Goal: Task Accomplishment & Management: Use online tool/utility

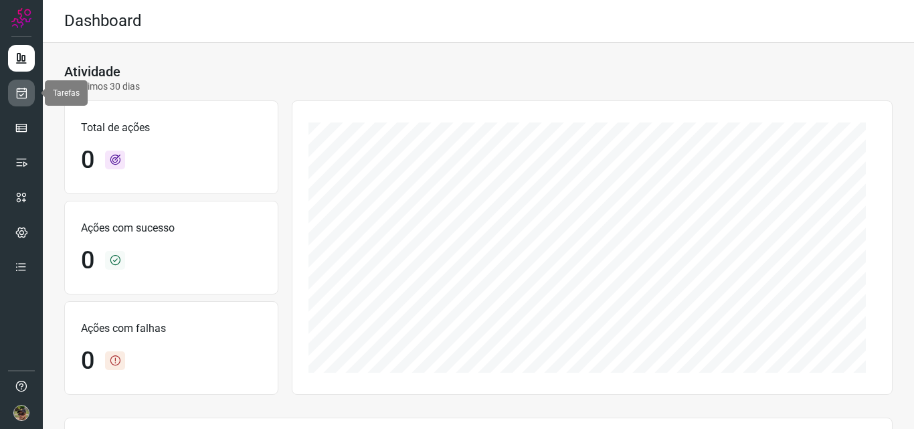
click at [13, 84] on link at bounding box center [21, 93] width 27 height 27
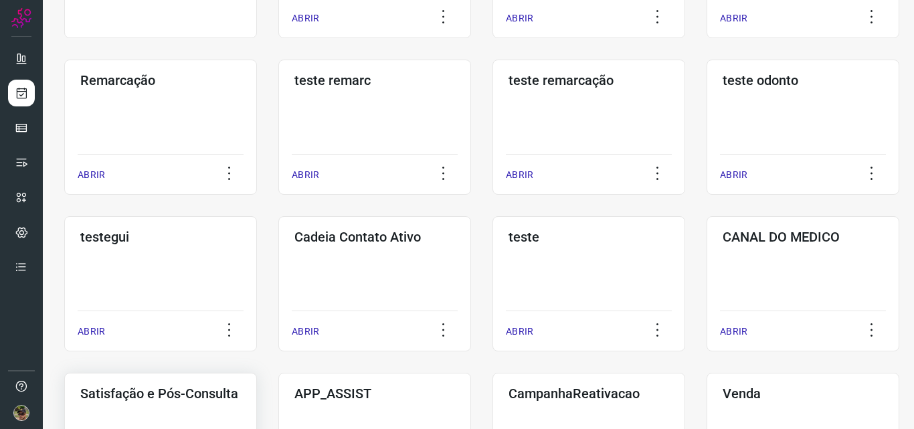
scroll to position [404, 0]
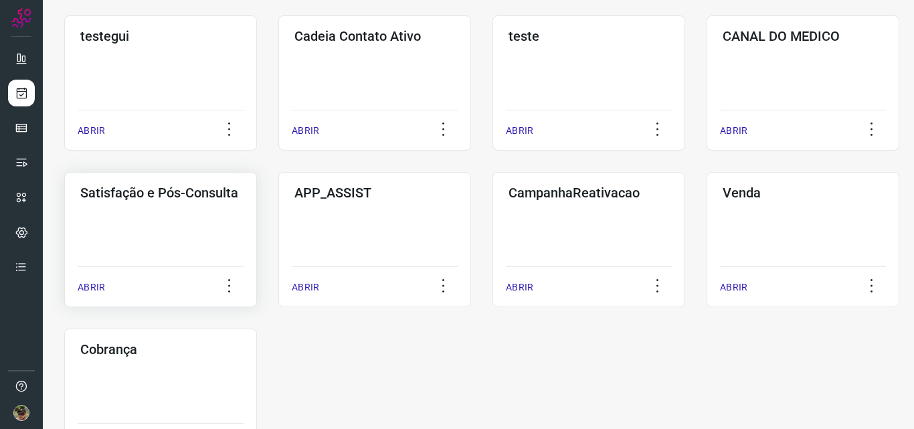
click at [278, 206] on div "Satisfação e Pós-Consulta ABRIR" at bounding box center [374, 239] width 193 height 135
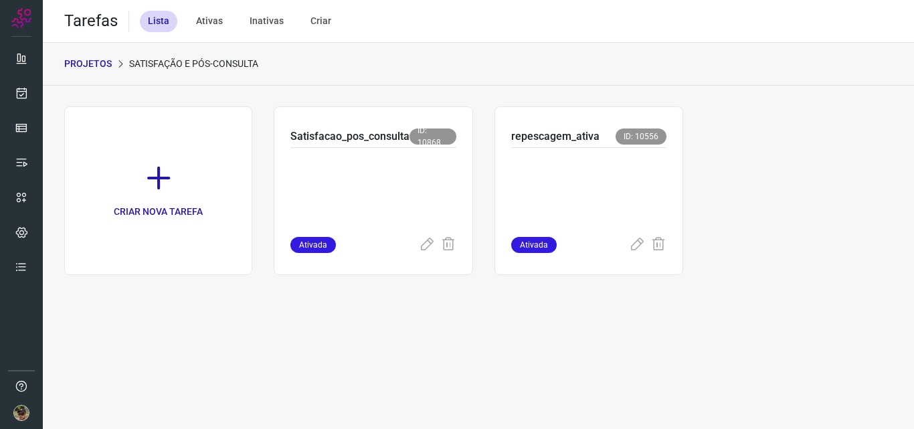
drag, startPoint x: 186, startPoint y: 201, endPoint x: 579, endPoint y: 34, distance: 426.6
click at [579, 34] on div "Tarefas Lista Ativas Inativas Criar" at bounding box center [478, 21] width 871 height 43
click at [384, 185] on p at bounding box center [373, 189] width 166 height 67
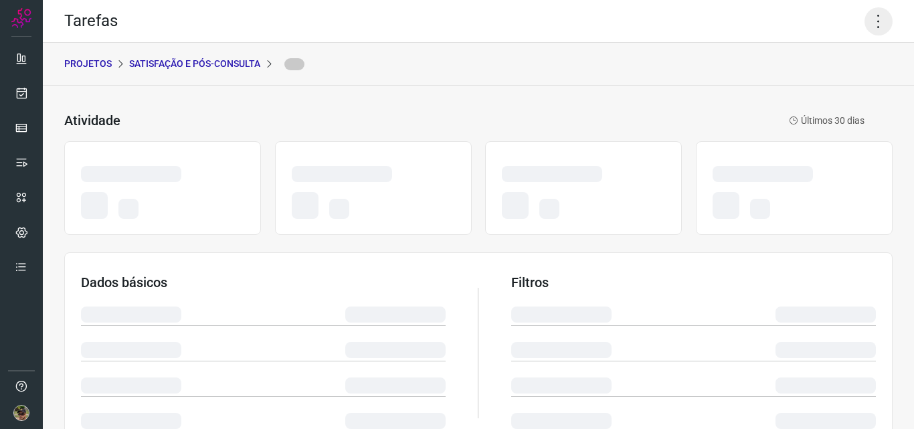
click at [874, 17] on icon at bounding box center [878, 21] width 28 height 28
click at [868, 24] on icon at bounding box center [878, 21] width 28 height 28
click at [864, 15] on icon at bounding box center [878, 21] width 28 height 28
click at [857, 54] on div "PROJETOS Satisfação e Pós-Consulta" at bounding box center [478, 64] width 871 height 43
click at [876, 17] on icon at bounding box center [878, 21] width 28 height 28
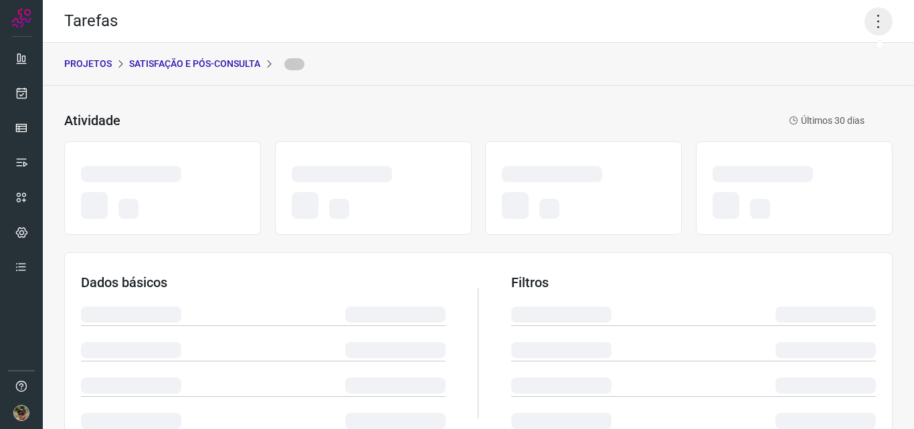
click at [864, 27] on icon at bounding box center [878, 21] width 28 height 28
click at [883, 19] on div "Tarefas" at bounding box center [478, 21] width 871 height 43
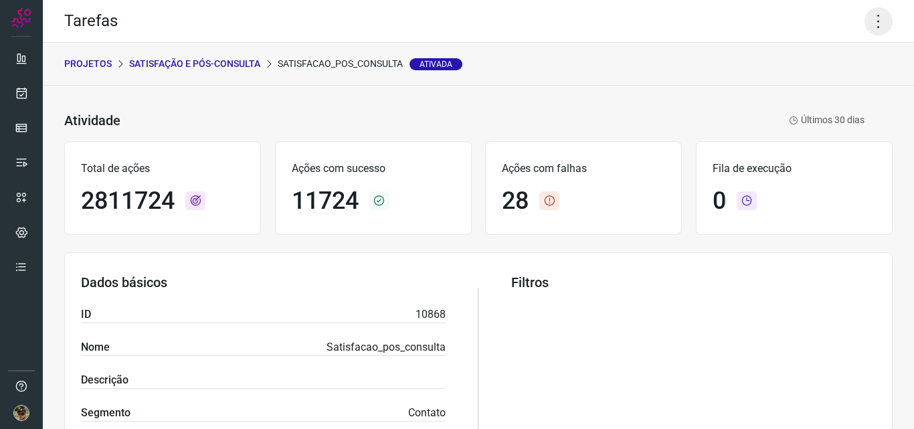
click at [867, 21] on icon at bounding box center [878, 21] width 28 height 28
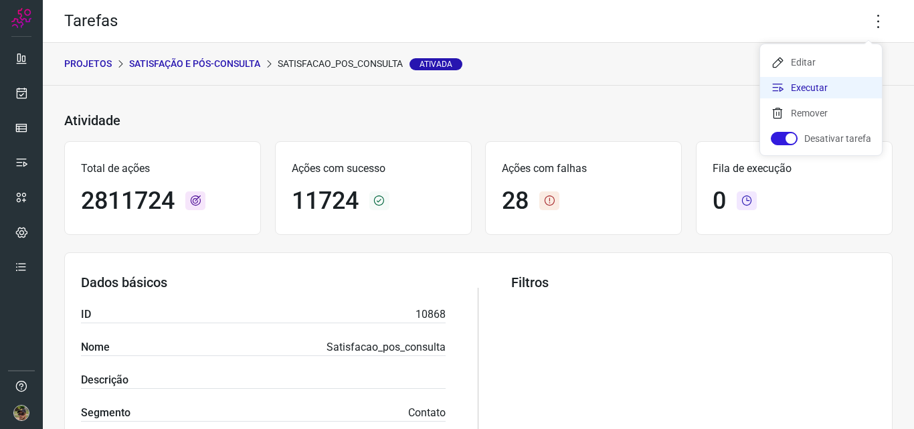
click at [820, 85] on li "Executar" at bounding box center [821, 87] width 122 height 21
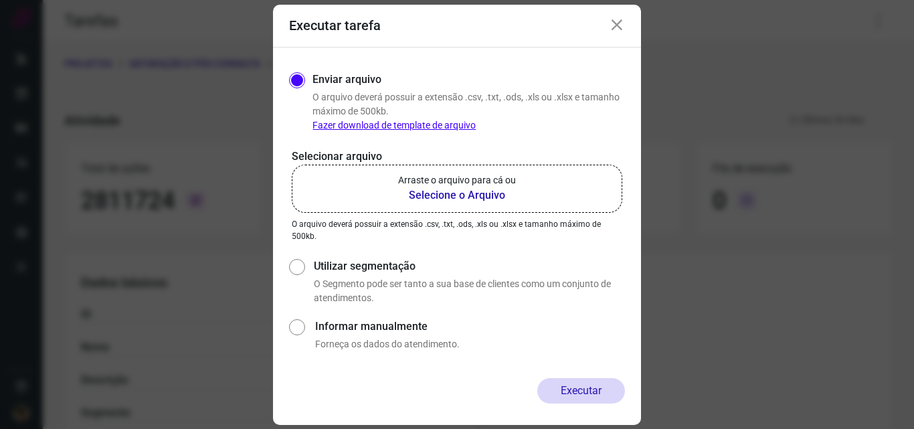
click at [470, 197] on b "Selecione o Arquivo" at bounding box center [457, 195] width 118 height 16
click at [0, 0] on input "Arraste o arquivo para cá ou Selecione o Arquivo" at bounding box center [0, 0] width 0 height 0
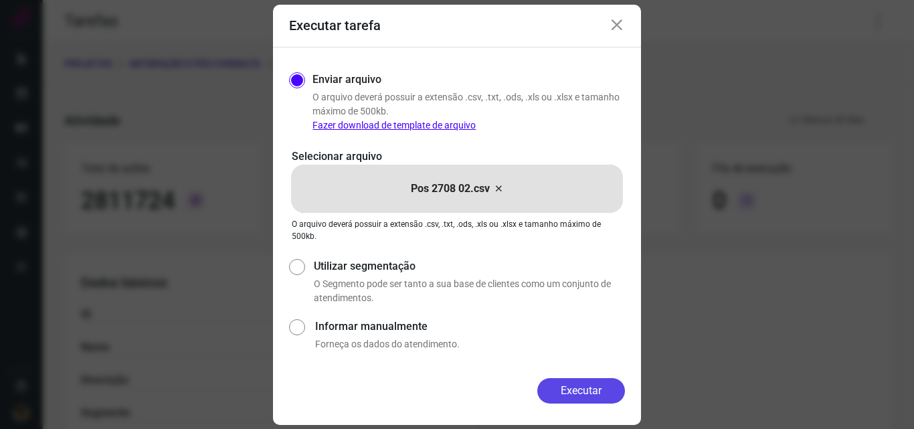
click at [602, 395] on button "Executar" at bounding box center [581, 390] width 88 height 25
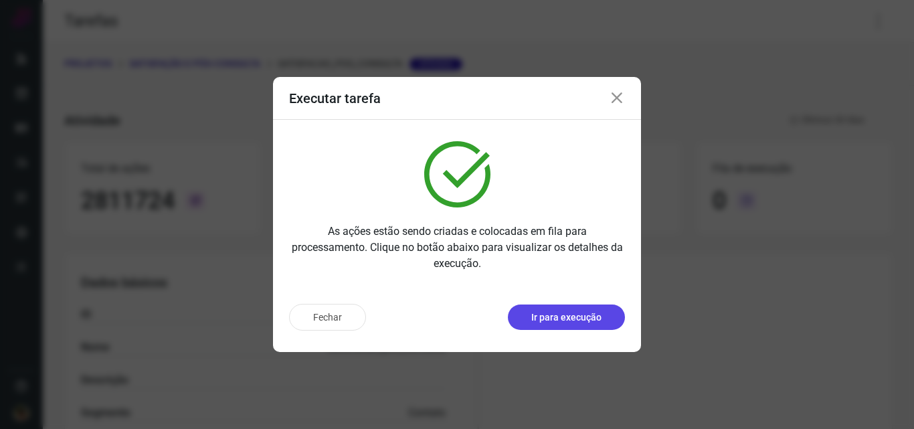
click at [575, 311] on p "Ir para execução" at bounding box center [566, 317] width 70 height 14
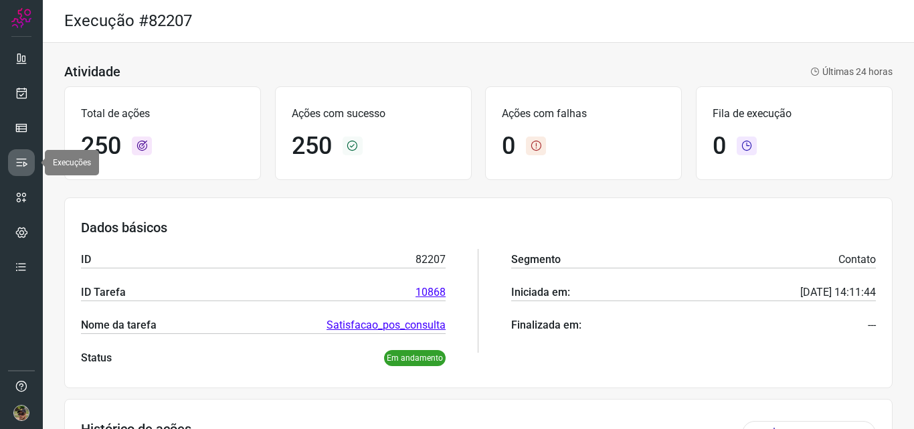
click at [15, 155] on link at bounding box center [21, 162] width 27 height 27
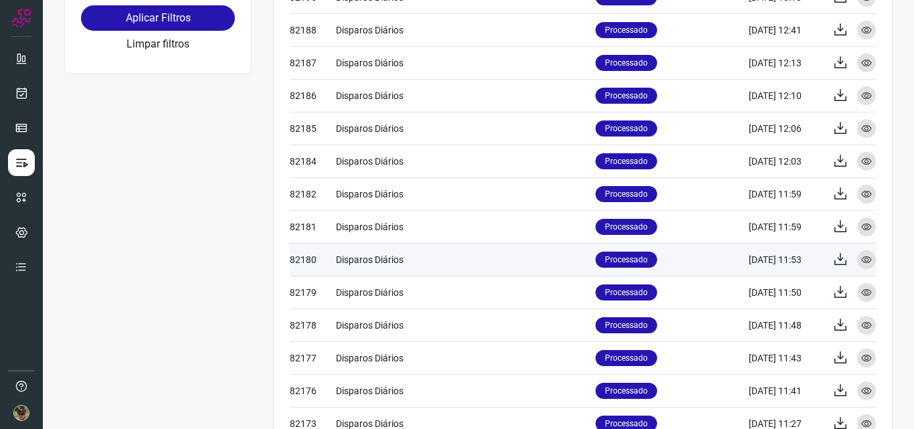
scroll to position [588, 0]
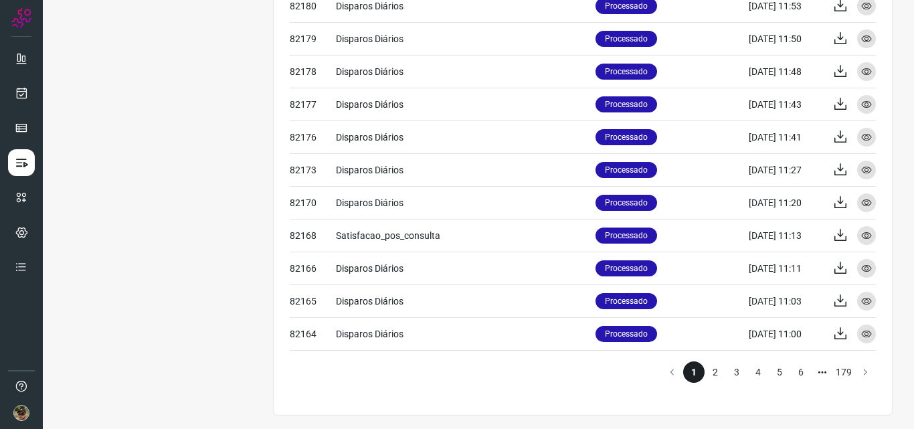
click at [708, 369] on li "2" at bounding box center [715, 371] width 21 height 21
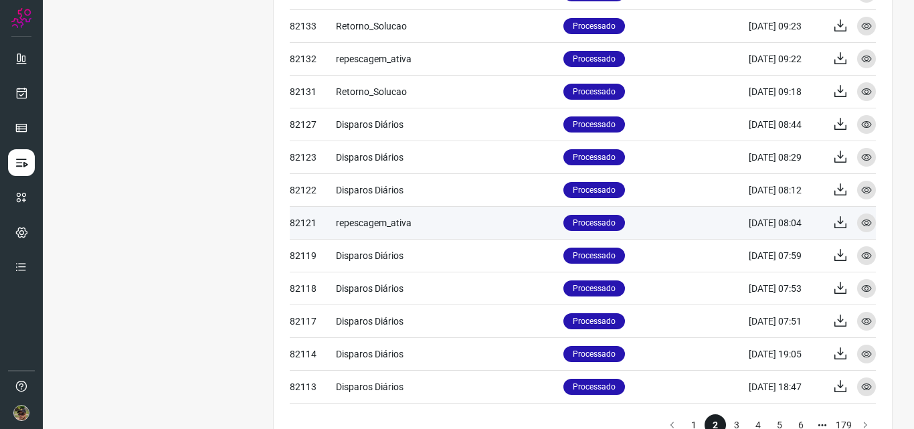
scroll to position [588, 0]
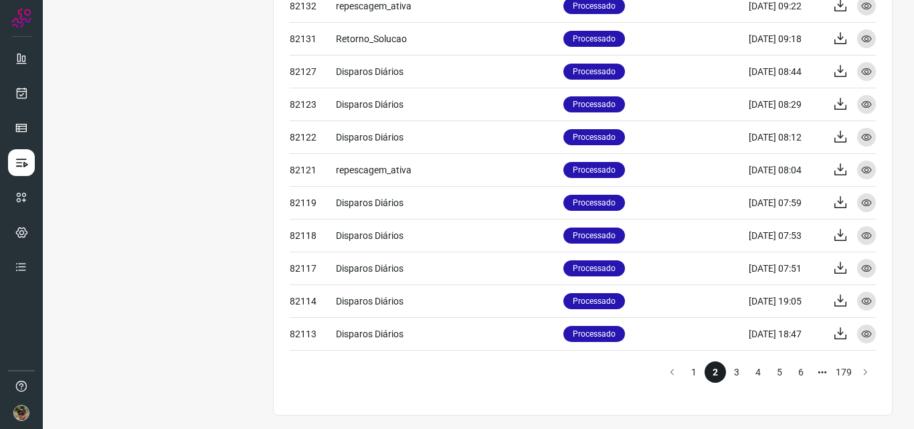
click at [734, 371] on li "3" at bounding box center [736, 371] width 21 height 21
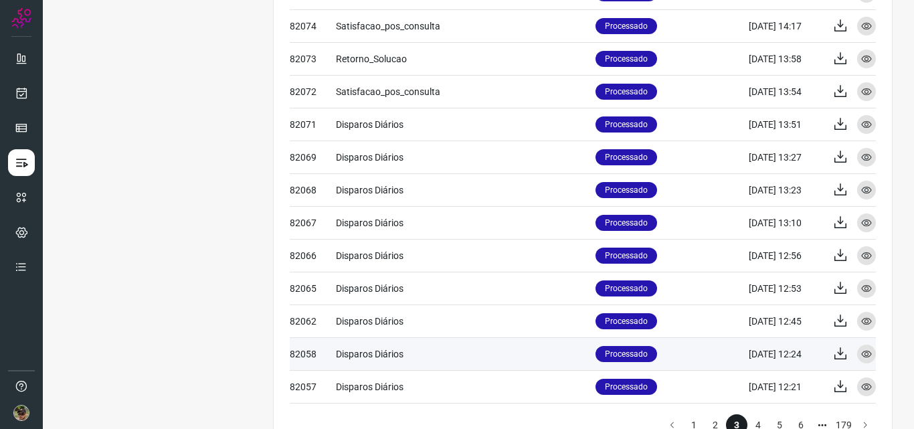
scroll to position [588, 0]
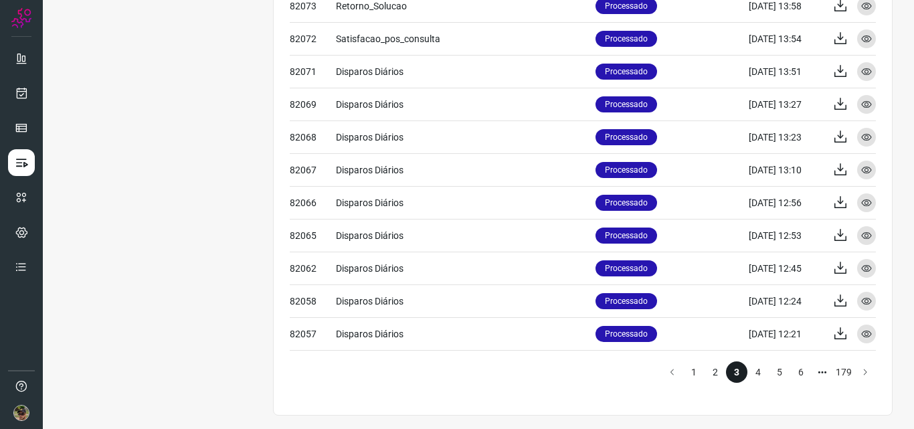
click at [705, 375] on li "2" at bounding box center [715, 371] width 21 height 21
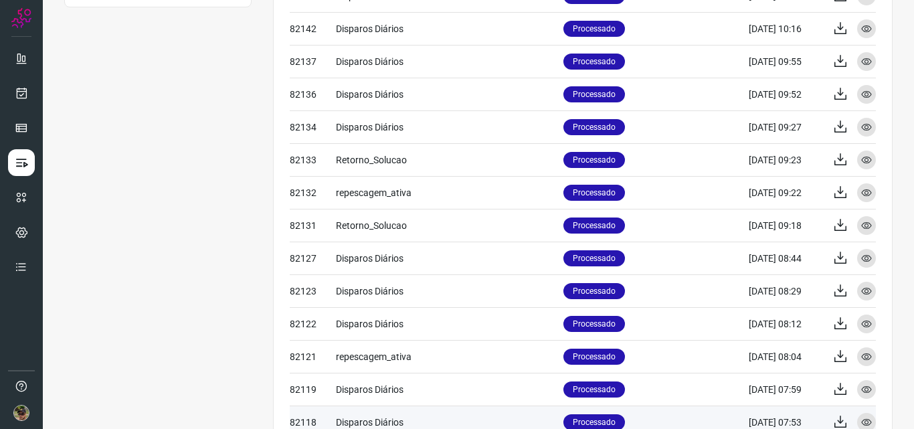
scroll to position [588, 0]
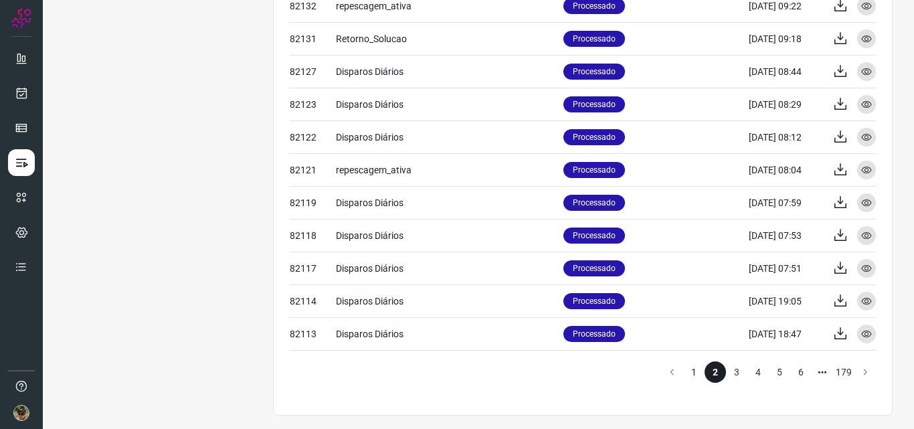
click at [683, 367] on li "1" at bounding box center [693, 371] width 21 height 21
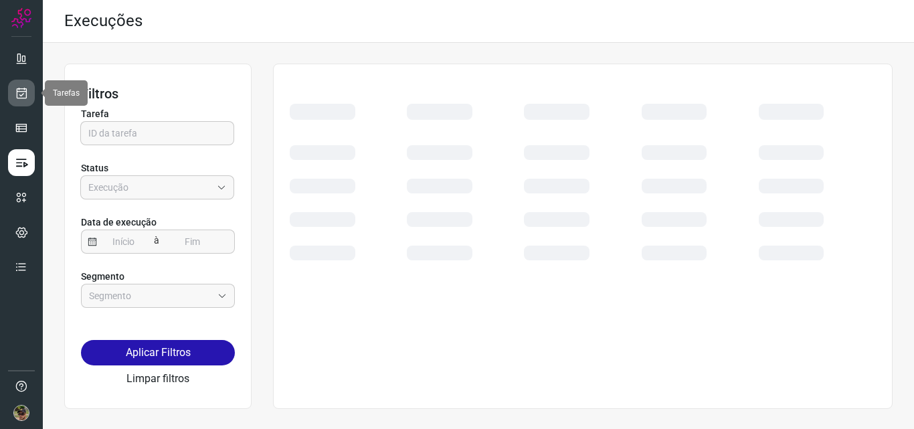
click at [21, 98] on icon at bounding box center [22, 92] width 14 height 13
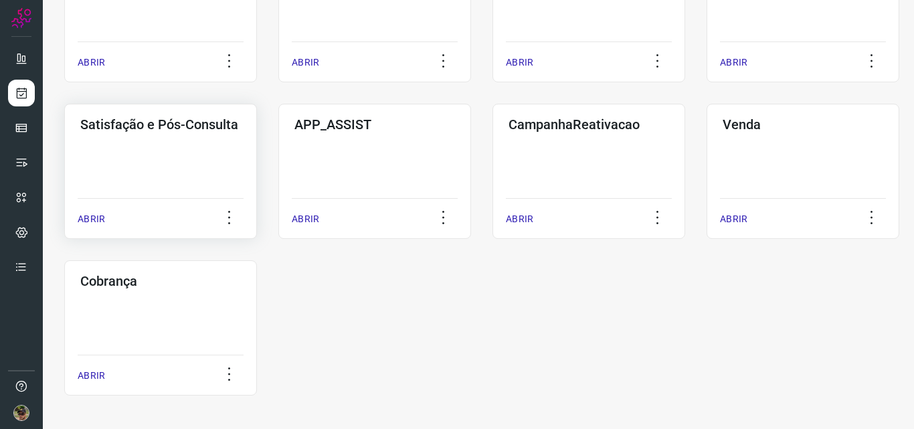
click at [278, 147] on div "Satisfação e Pós-Consulta ABRIR" at bounding box center [374, 171] width 193 height 135
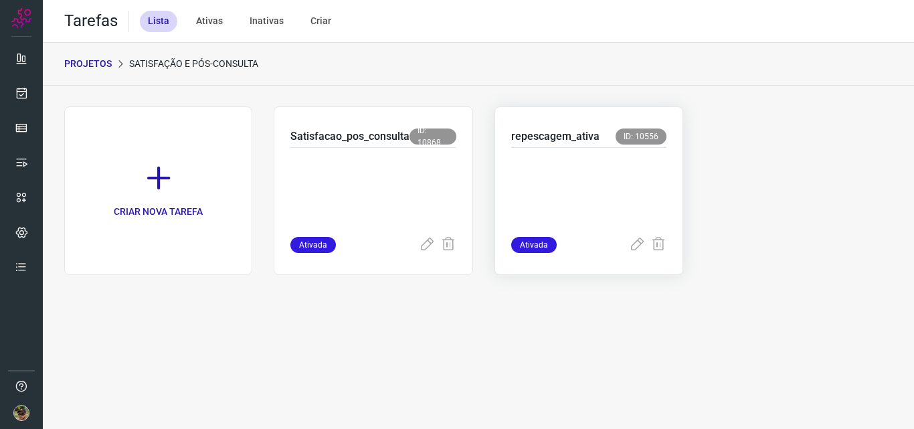
click at [636, 181] on p at bounding box center [588, 189] width 155 height 67
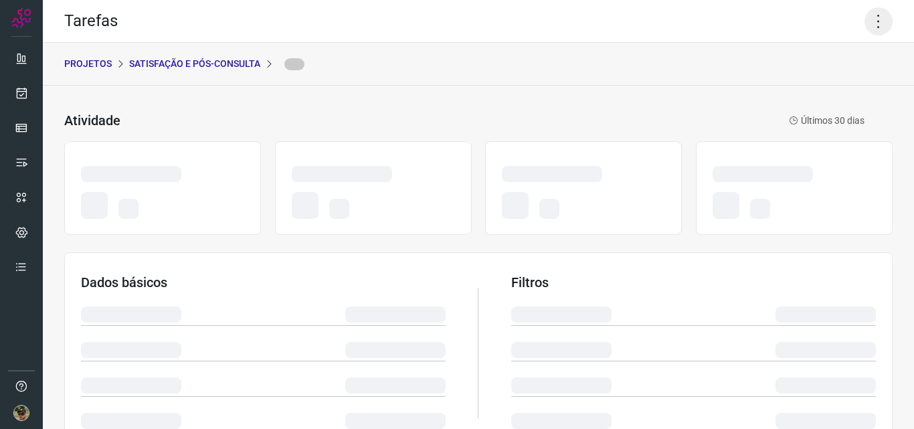
click at [867, 17] on icon at bounding box center [878, 21] width 28 height 28
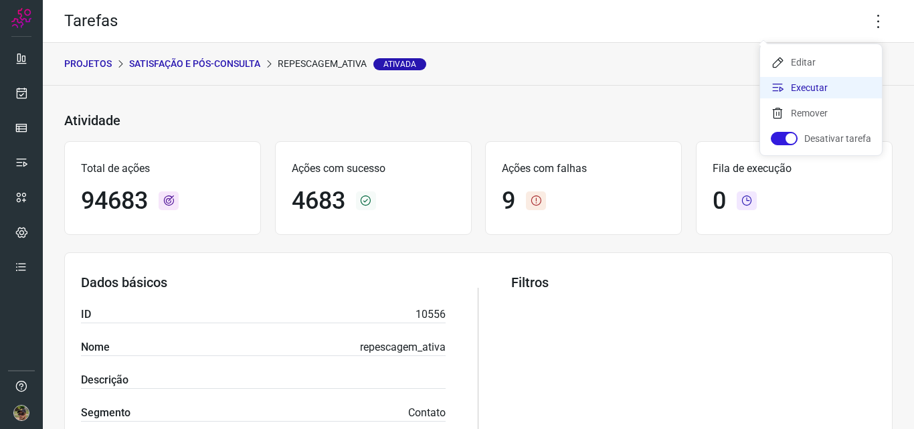
click at [820, 90] on li "Executar" at bounding box center [821, 87] width 122 height 21
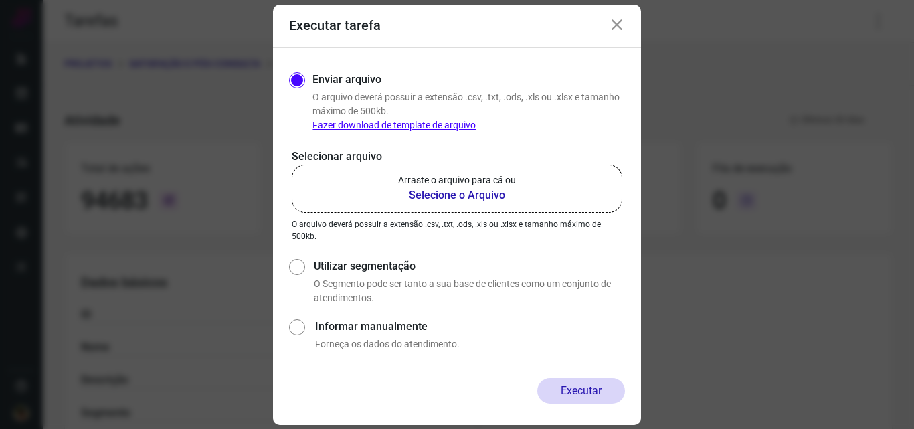
click at [480, 206] on label "Arraste o arquivo para cá ou Selecione o Arquivo" at bounding box center [457, 189] width 331 height 48
click at [0, 0] on input "Arraste o arquivo para cá ou Selecione o Arquivo" at bounding box center [0, 0] width 0 height 0
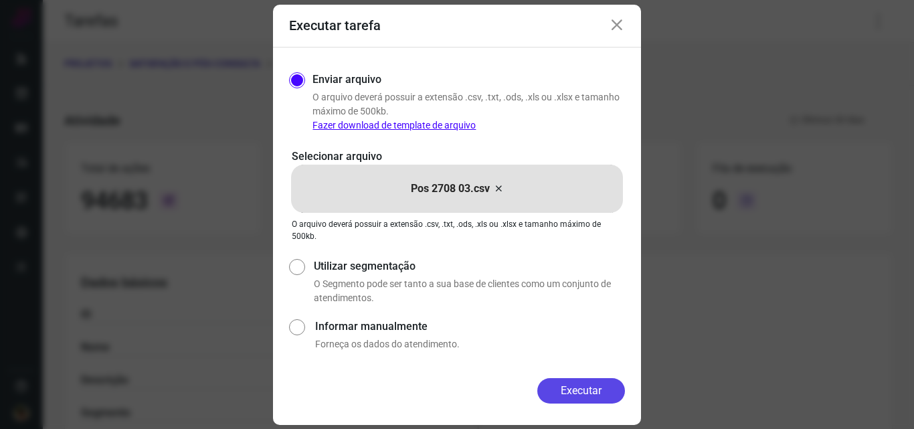
click at [585, 387] on button "Executar" at bounding box center [581, 390] width 88 height 25
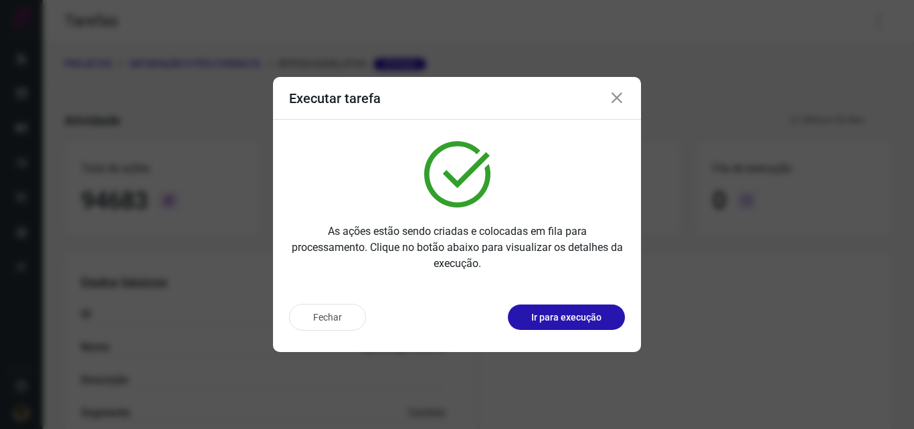
click at [583, 323] on p "Ir para execução" at bounding box center [566, 317] width 70 height 14
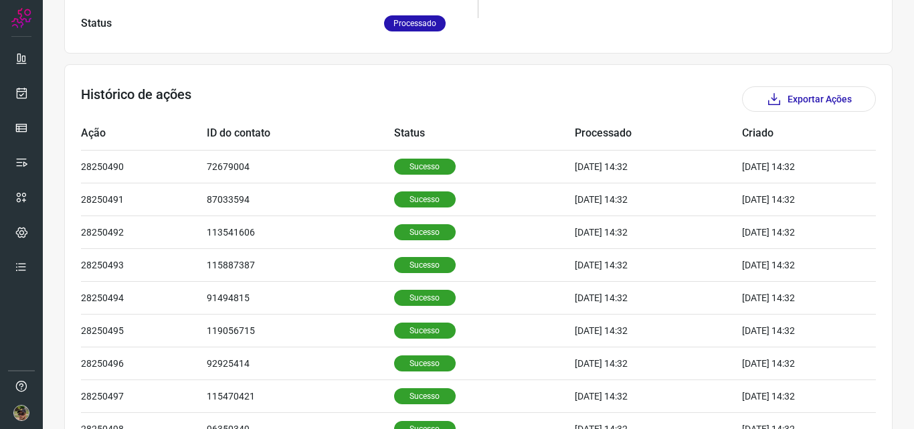
scroll to position [451, 0]
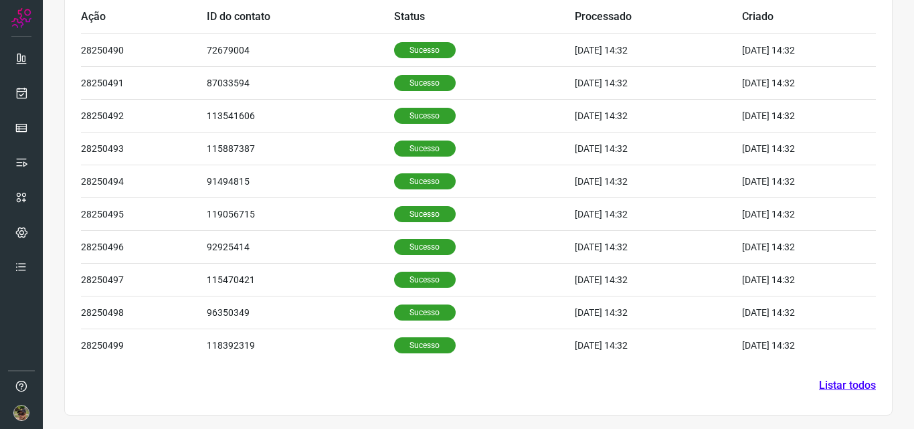
click at [820, 383] on link "Listar todos" at bounding box center [847, 385] width 57 height 16
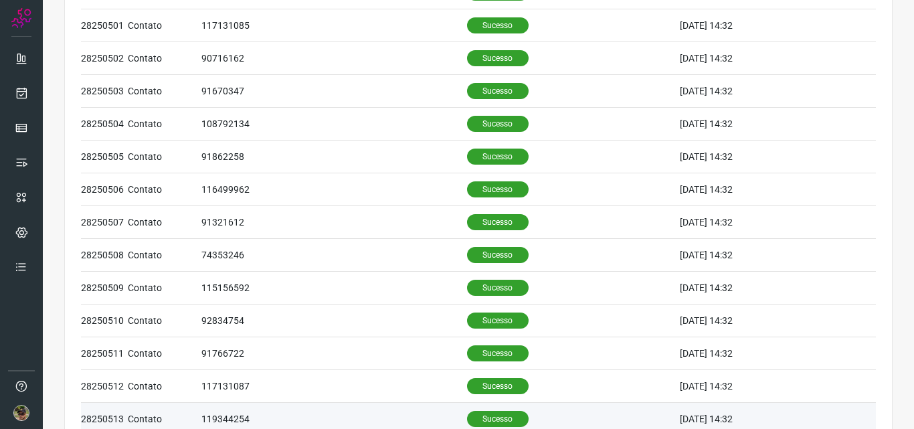
scroll to position [586, 0]
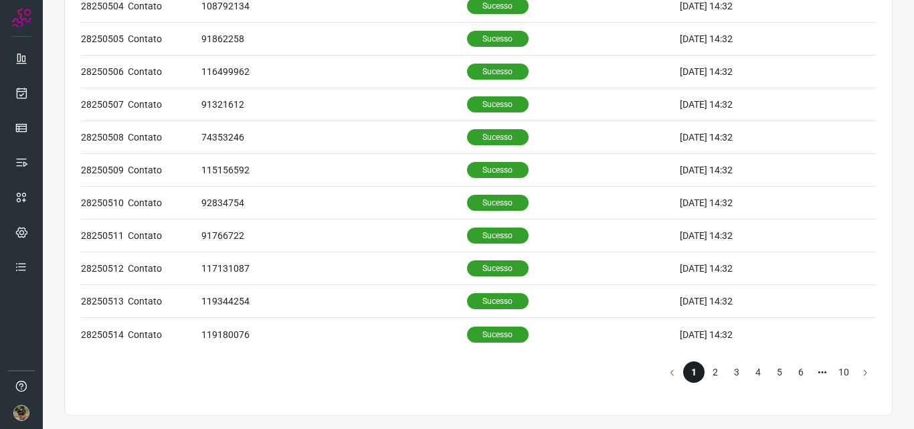
click at [705, 370] on li "2" at bounding box center [715, 371] width 21 height 21
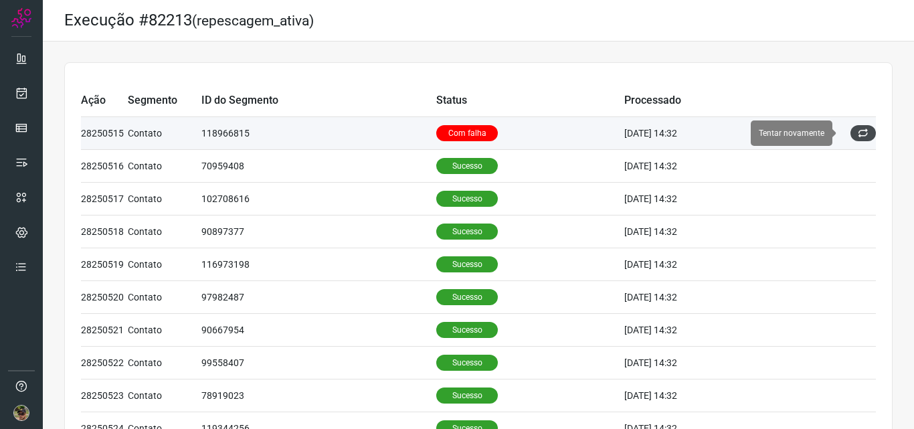
click at [858, 131] on icon at bounding box center [863, 133] width 11 height 11
click at [559, 139] on td "Com falha" at bounding box center [530, 133] width 188 height 33
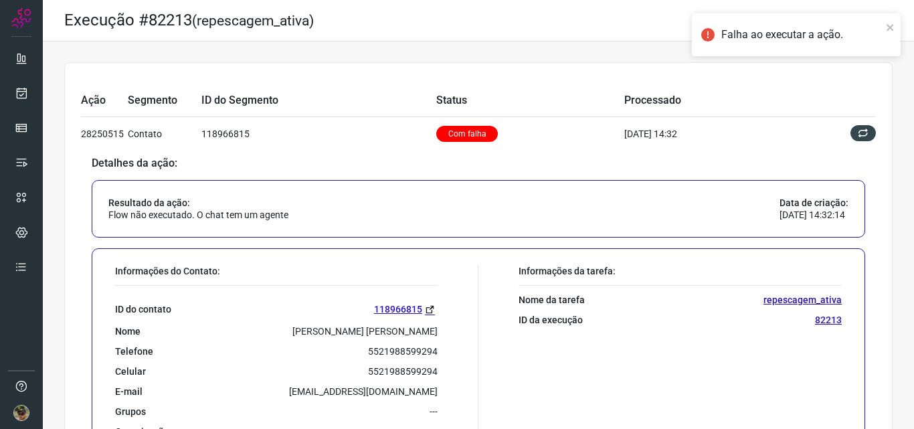
click at [369, 349] on p "5521988599294" at bounding box center [403, 351] width 70 height 12
copy p "5521988599294"
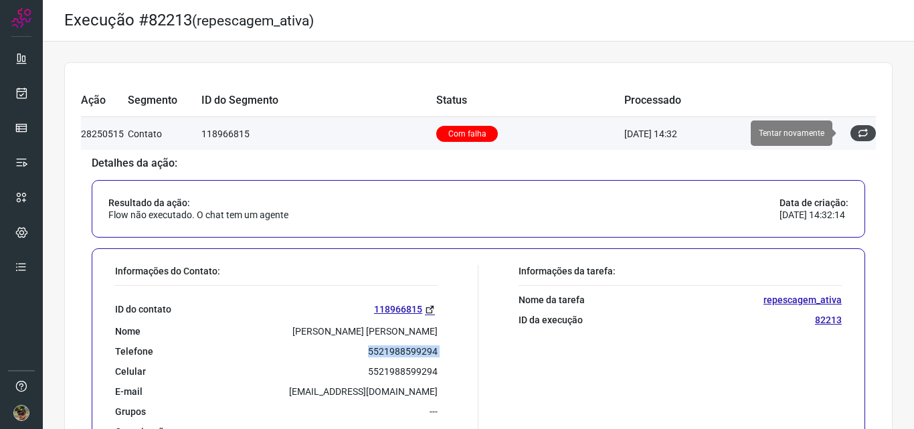
click at [858, 130] on icon at bounding box center [863, 133] width 11 height 11
click at [858, 136] on icon at bounding box center [863, 133] width 11 height 11
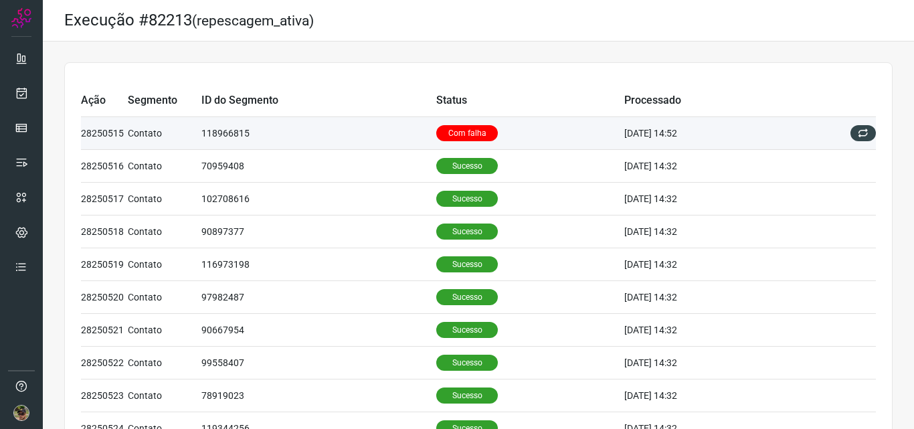
click at [351, 129] on td "118966815" at bounding box center [318, 133] width 235 height 33
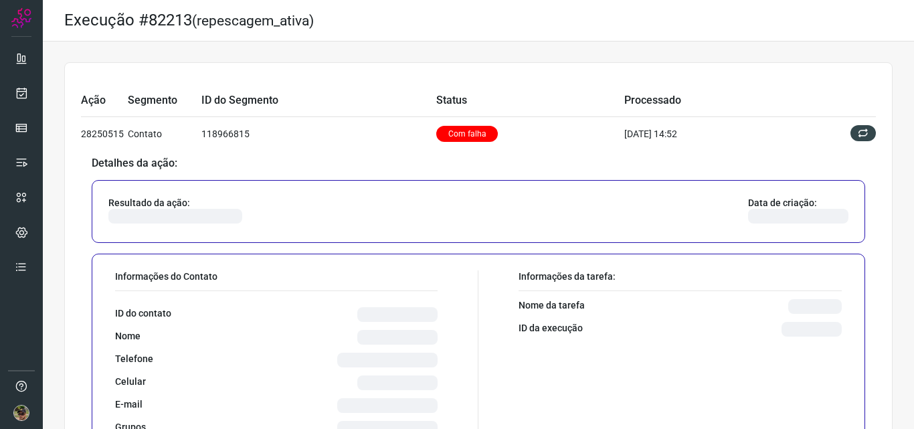
scroll to position [67, 0]
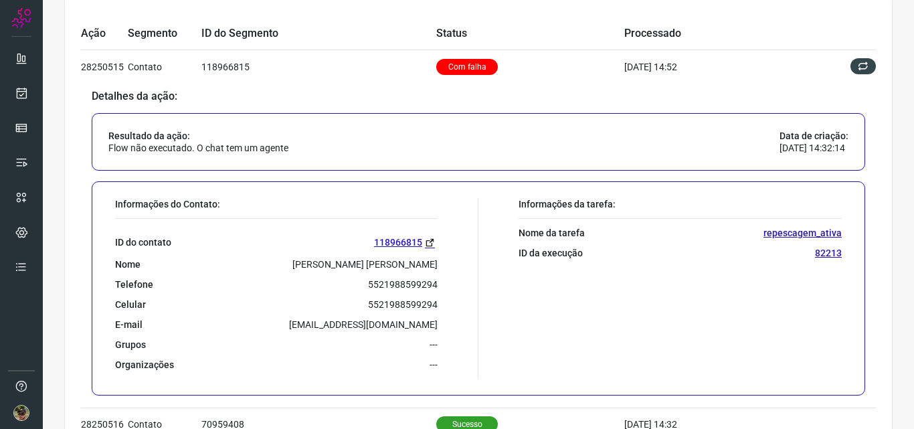
click at [393, 280] on p "5521988599294" at bounding box center [403, 284] width 70 height 12
copy p "5521988599294"
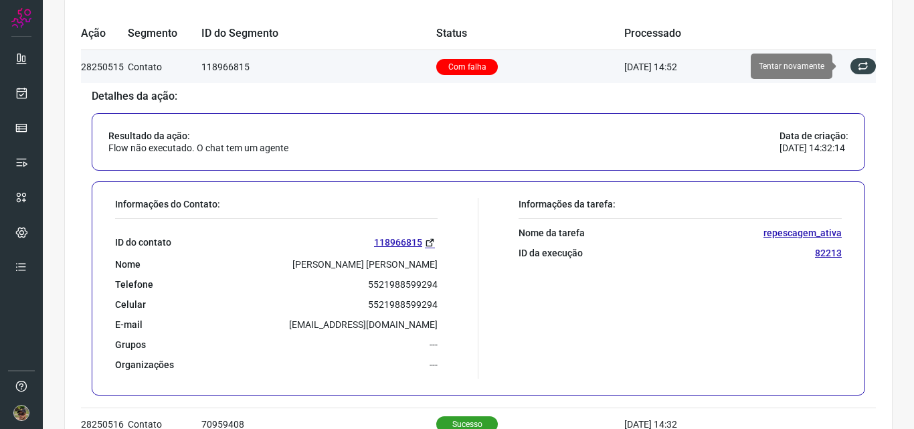
click at [865, 61] on div at bounding box center [862, 66] width 25 height 16
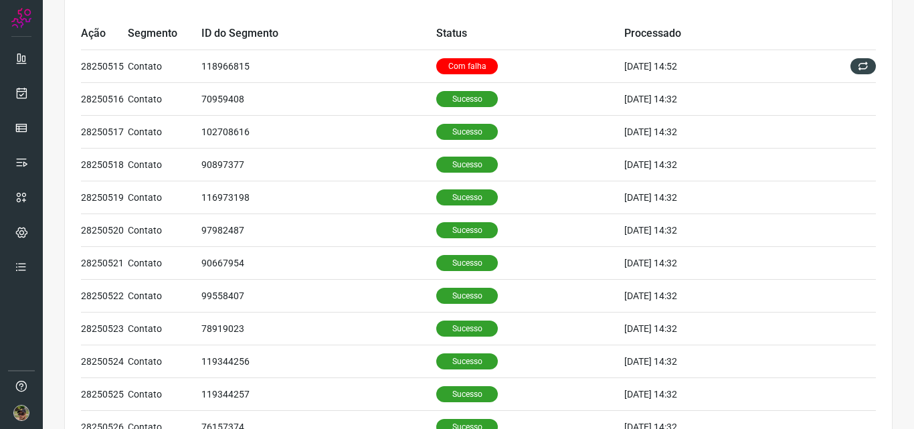
scroll to position [0, 0]
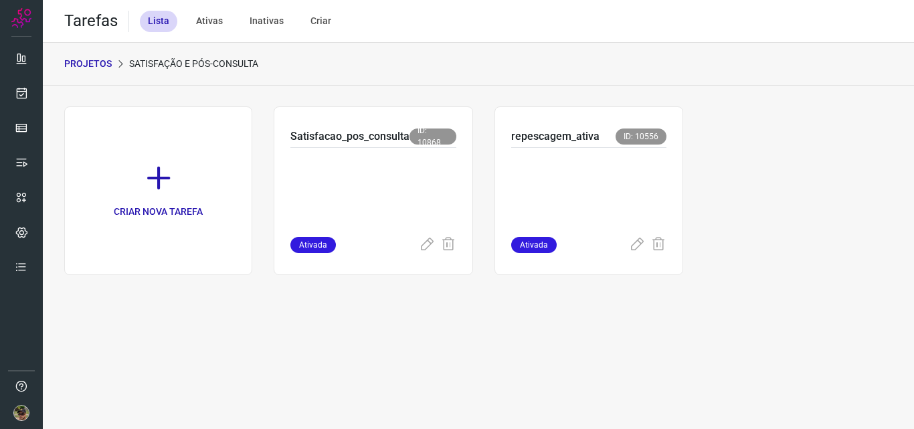
click at [94, 66] on p "PROJETOS" at bounding box center [88, 64] width 48 height 14
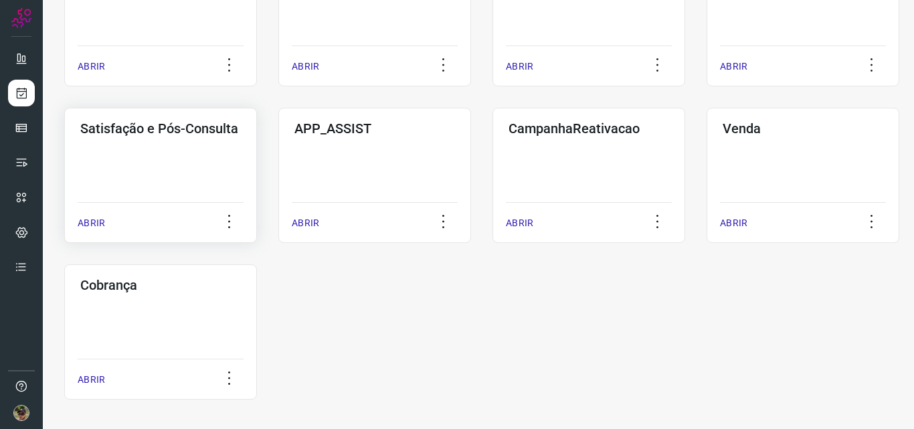
click at [161, 127] on h3 "Satisfação e Pós-Consulta" at bounding box center [160, 128] width 161 height 16
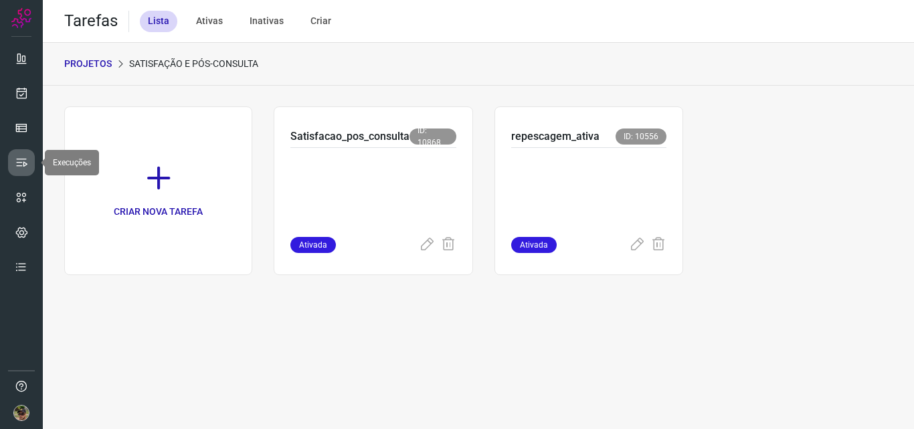
click at [19, 151] on link at bounding box center [21, 162] width 27 height 27
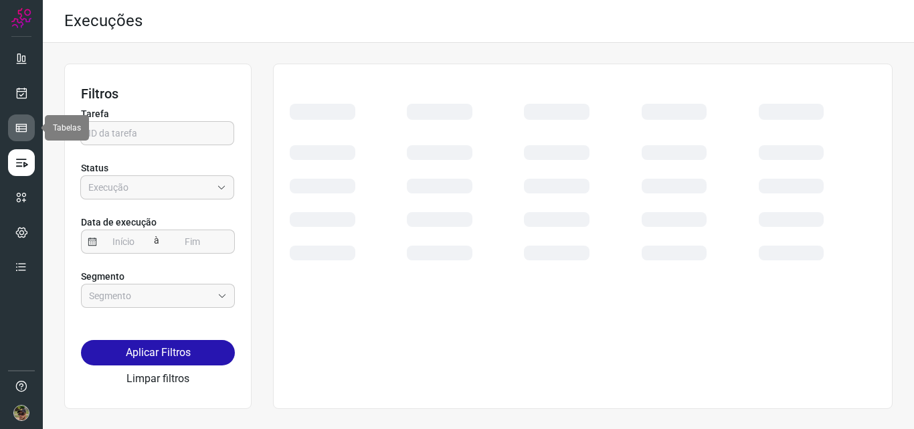
click at [22, 125] on icon at bounding box center [21, 127] width 13 height 13
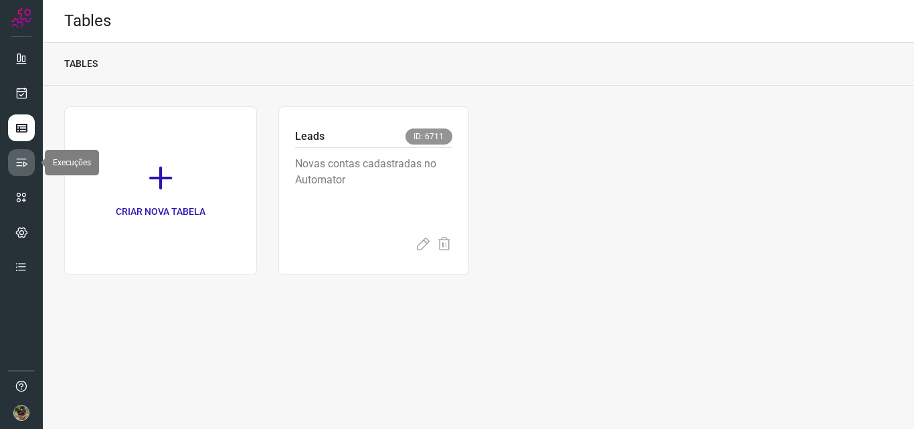
click at [18, 165] on icon at bounding box center [21, 162] width 13 height 13
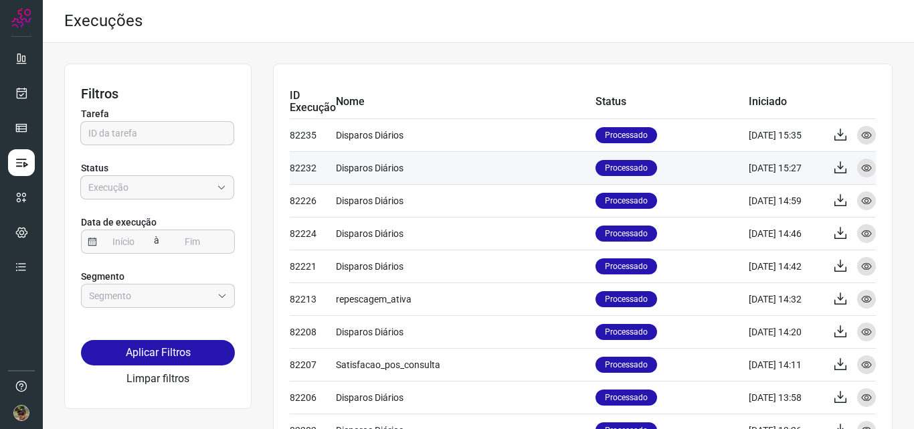
scroll to position [67, 0]
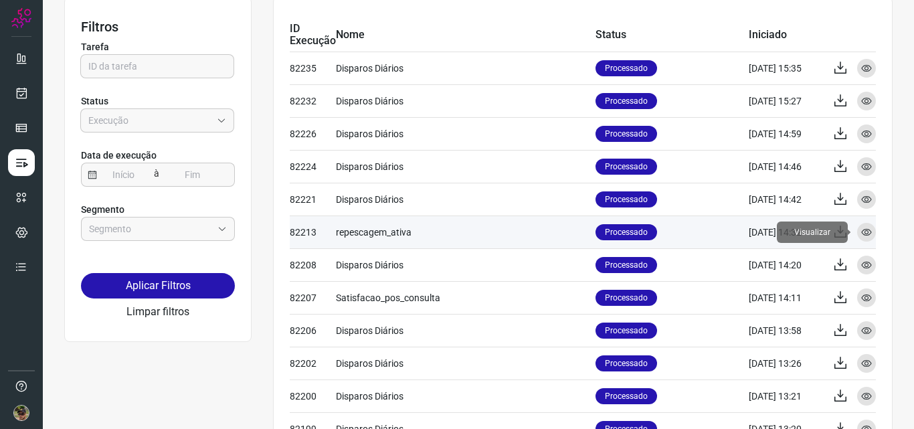
click at [861, 237] on icon at bounding box center [866, 232] width 11 height 11
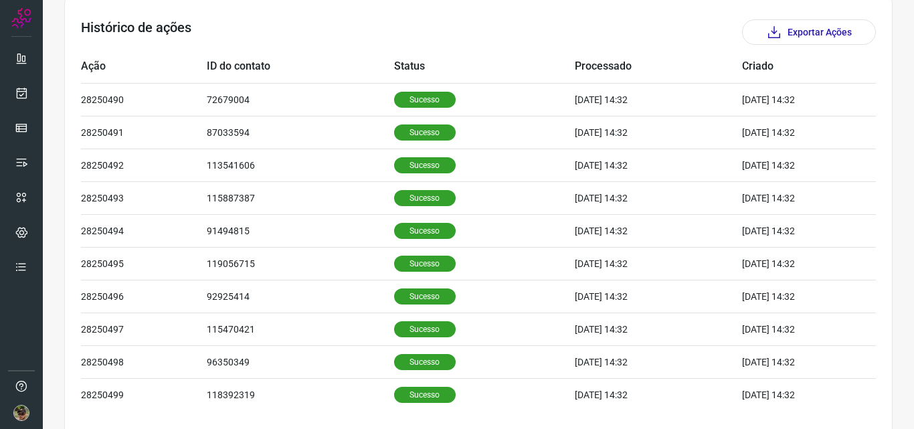
scroll to position [201, 0]
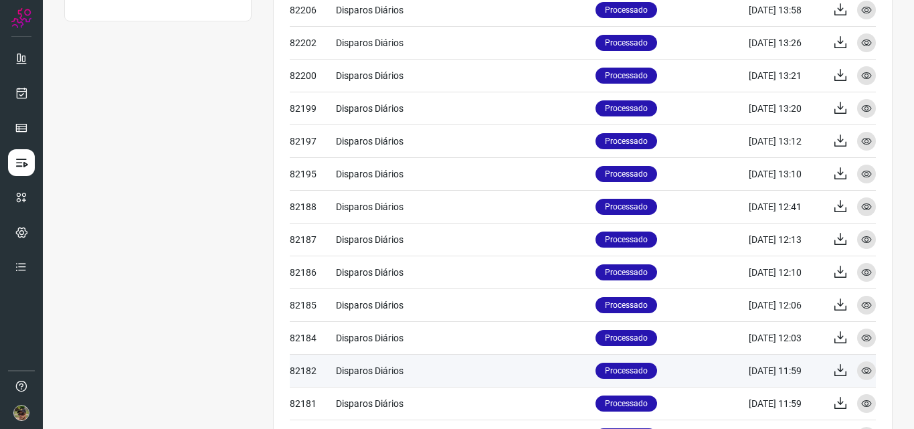
scroll to position [588, 0]
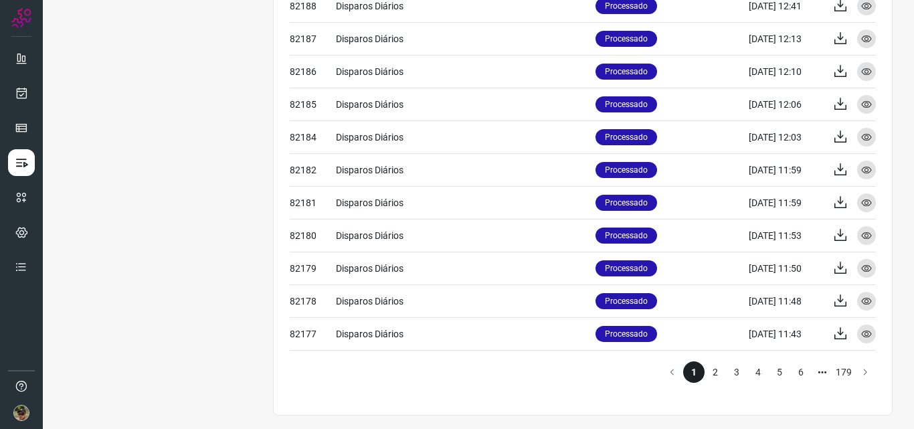
click at [705, 379] on li "2" at bounding box center [715, 371] width 21 height 21
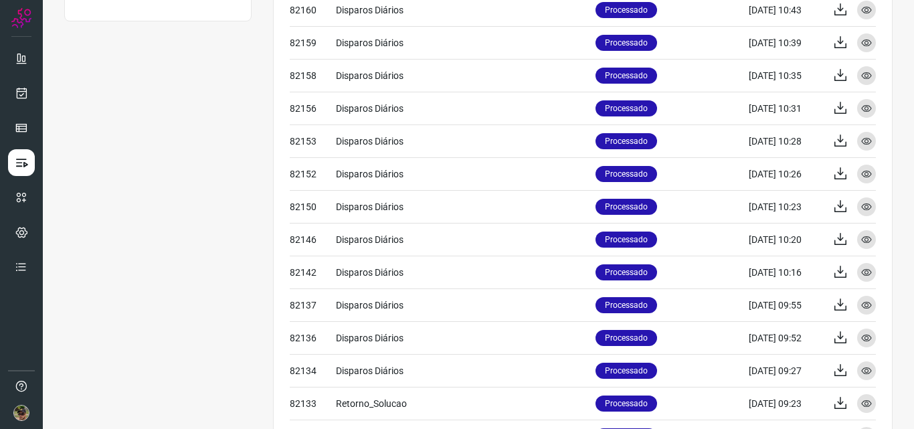
scroll to position [588, 0]
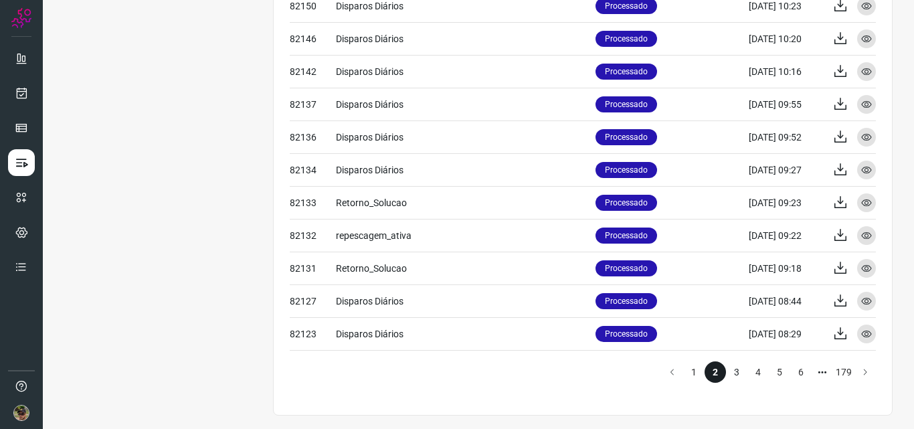
click at [726, 371] on li "3" at bounding box center [736, 371] width 21 height 21
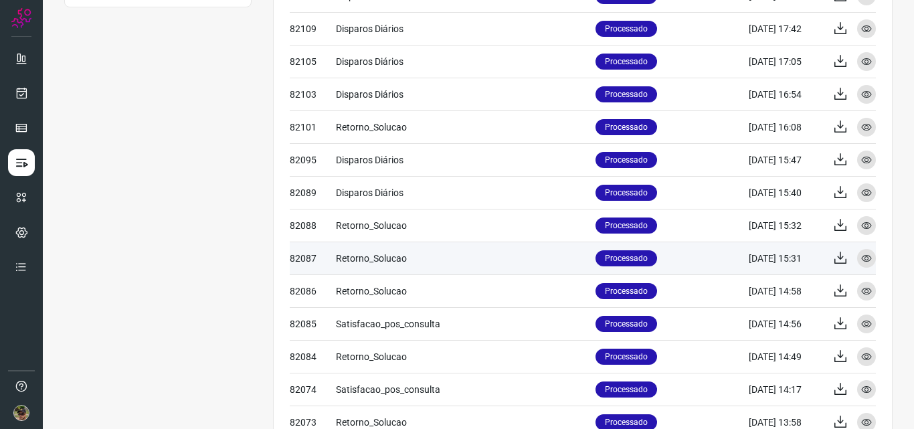
scroll to position [588, 0]
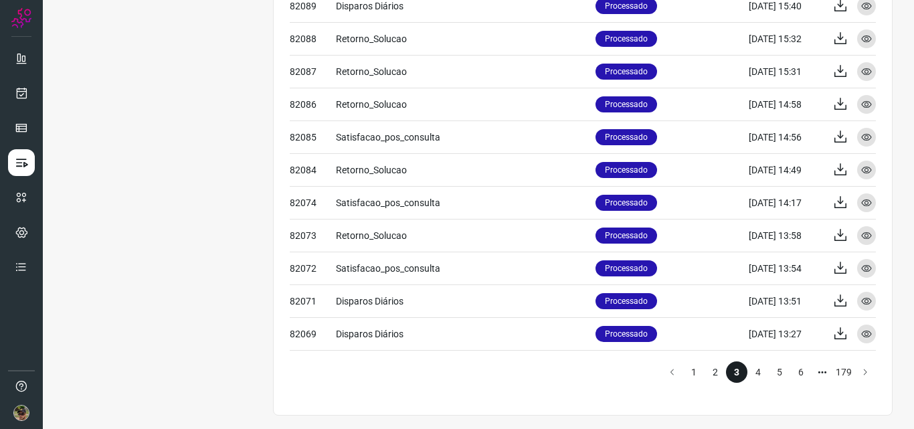
click at [705, 375] on li "2" at bounding box center [715, 371] width 21 height 21
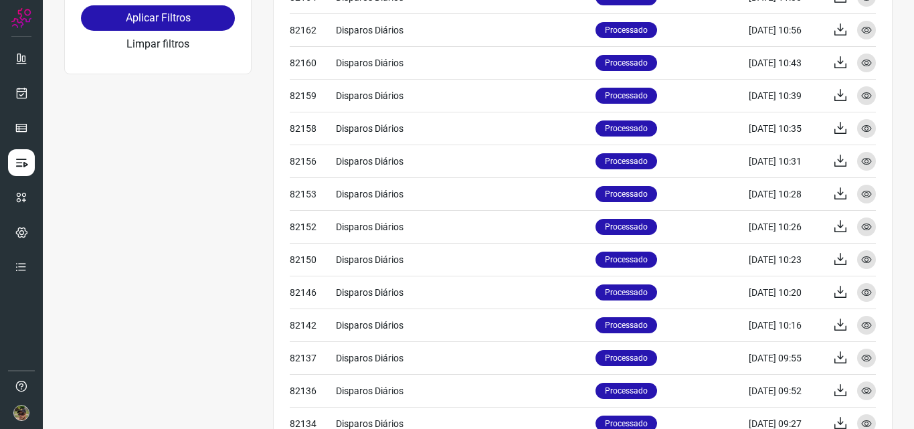
scroll to position [588, 0]
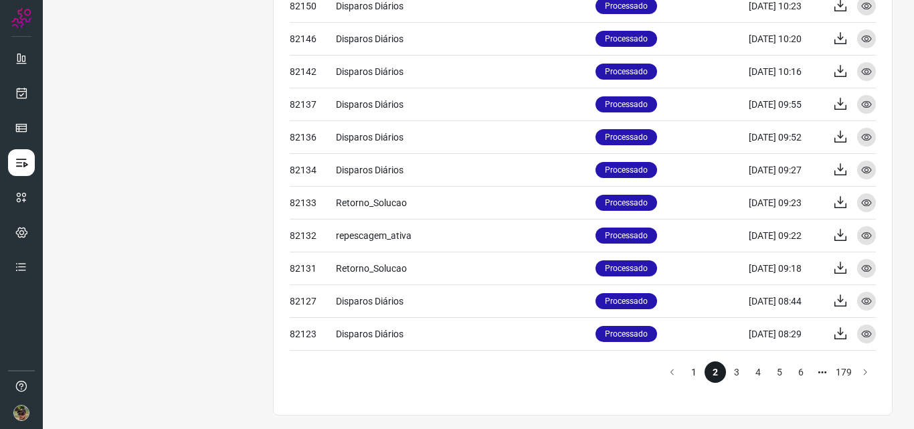
click at [683, 372] on li "1" at bounding box center [693, 371] width 21 height 21
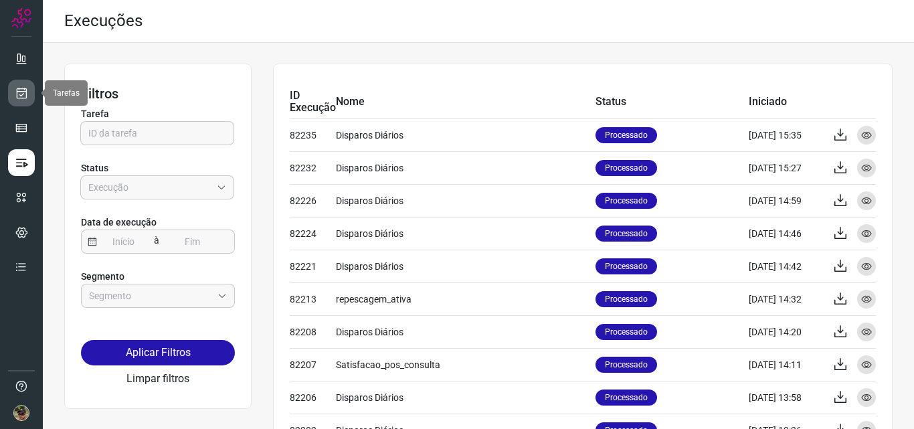
click at [25, 96] on icon at bounding box center [22, 92] width 14 height 13
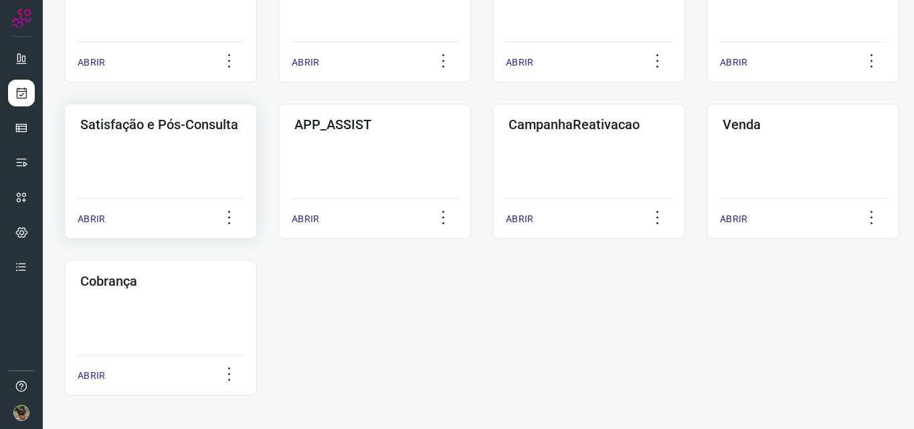
click at [278, 167] on div "Satisfação e Pós-Consulta ABRIR" at bounding box center [374, 171] width 193 height 135
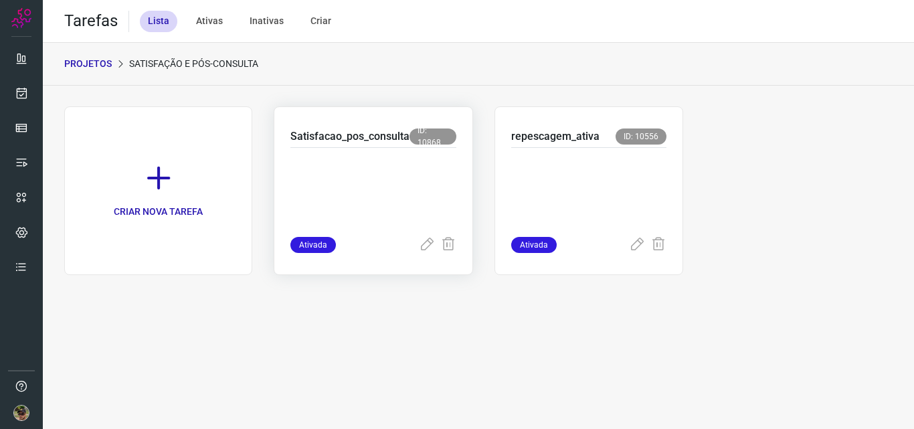
click at [343, 198] on p at bounding box center [373, 189] width 166 height 67
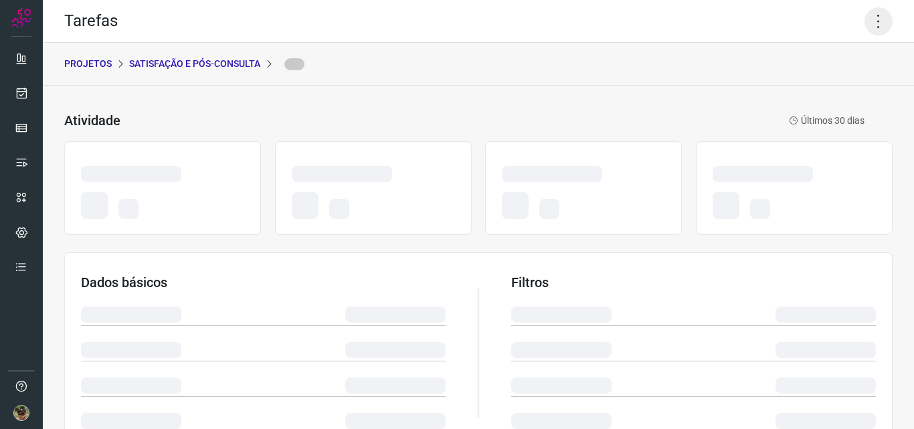
click at [864, 22] on icon at bounding box center [878, 21] width 28 height 28
click at [865, 23] on icon at bounding box center [878, 21] width 28 height 28
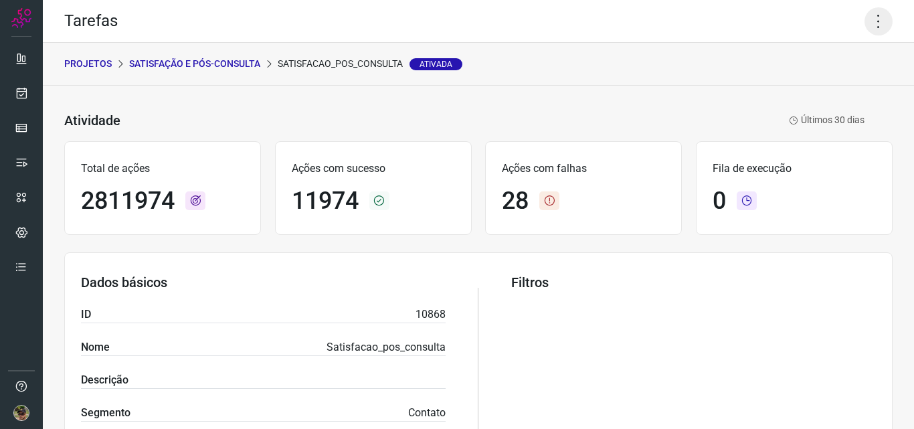
click at [869, 33] on icon at bounding box center [878, 21] width 28 height 28
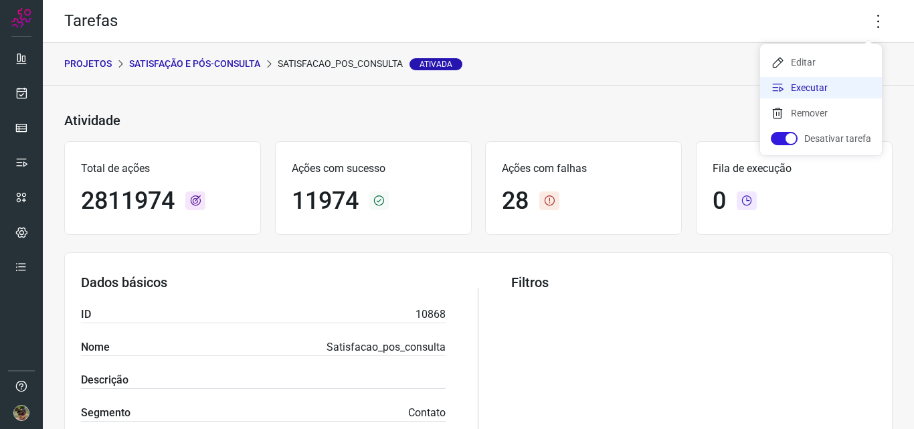
click at [820, 96] on li "Executar" at bounding box center [821, 87] width 122 height 21
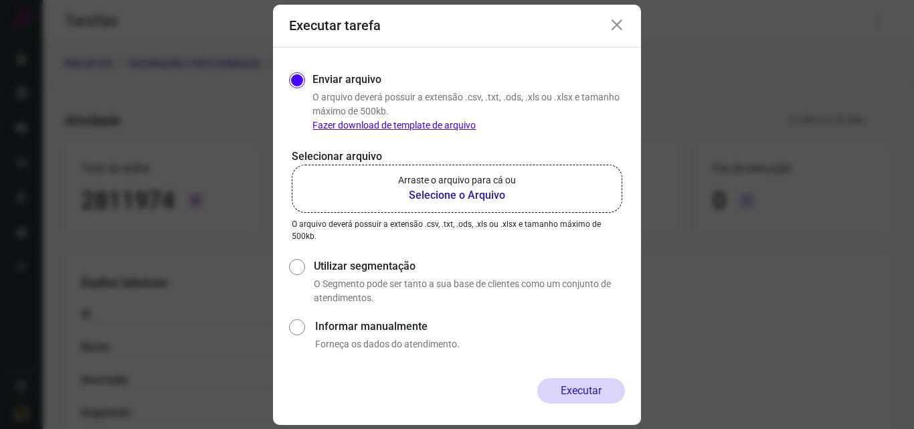
click at [488, 189] on b "Selecione o Arquivo" at bounding box center [457, 195] width 118 height 16
click at [445, 193] on b "Selecione o Arquivo" at bounding box center [457, 195] width 118 height 16
click at [0, 0] on input "Arraste o arquivo para cá ou Selecione o Arquivo" at bounding box center [0, 0] width 0 height 0
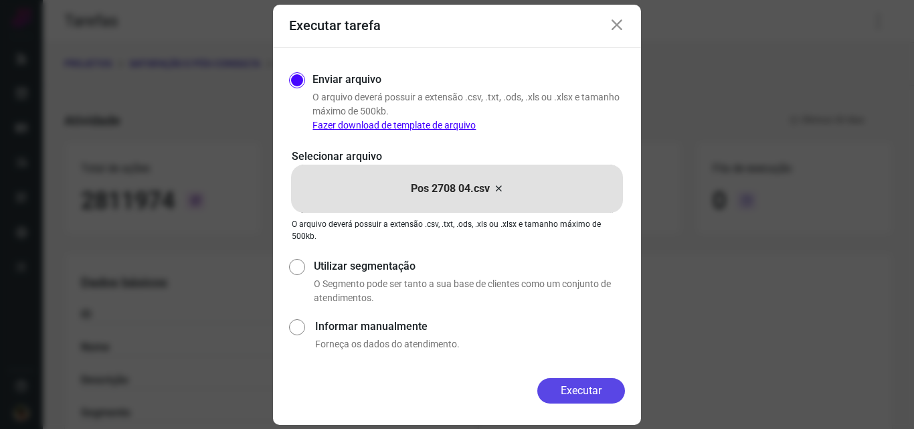
click at [572, 393] on button "Executar" at bounding box center [581, 390] width 88 height 25
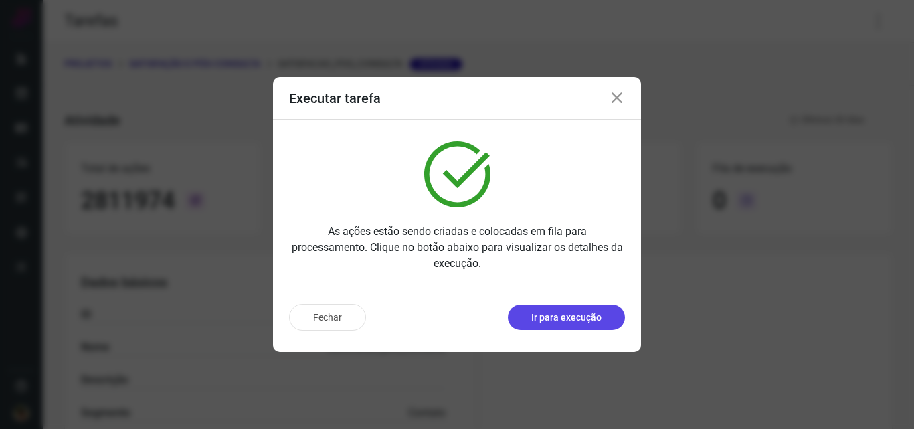
click at [604, 318] on button "Ir para execução" at bounding box center [566, 316] width 117 height 25
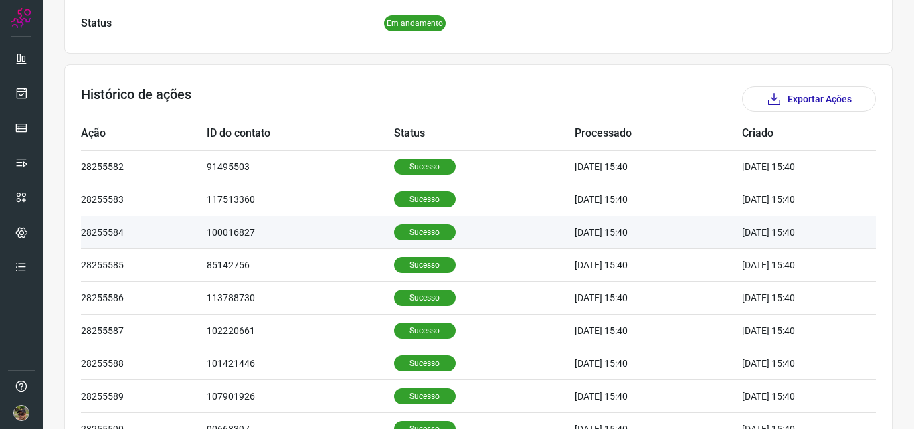
click at [301, 236] on td "100016827" at bounding box center [300, 231] width 187 height 33
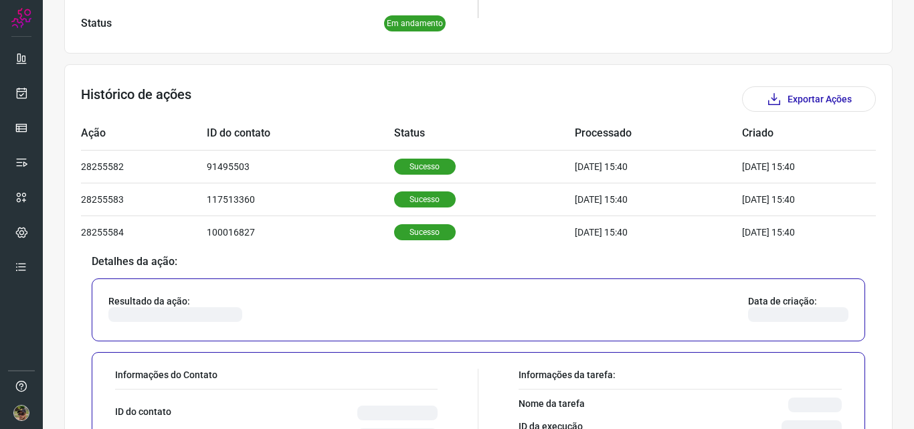
scroll to position [535, 0]
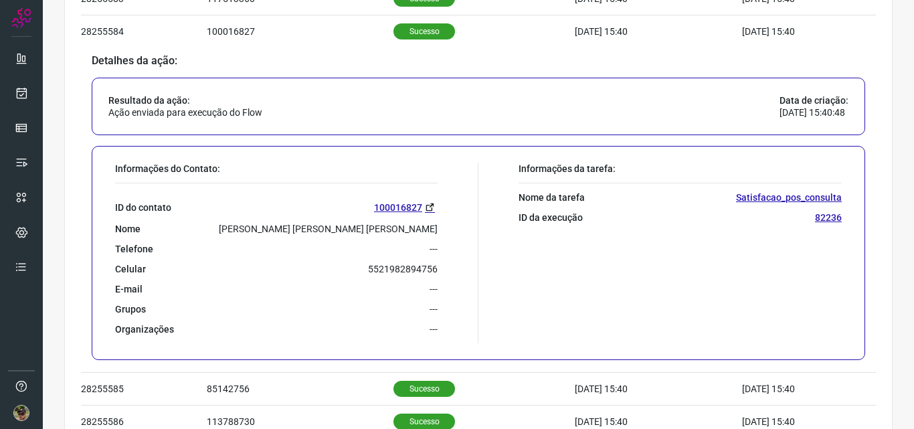
click at [393, 265] on p "5521982894756" at bounding box center [403, 269] width 70 height 12
copy p "5521982894756"
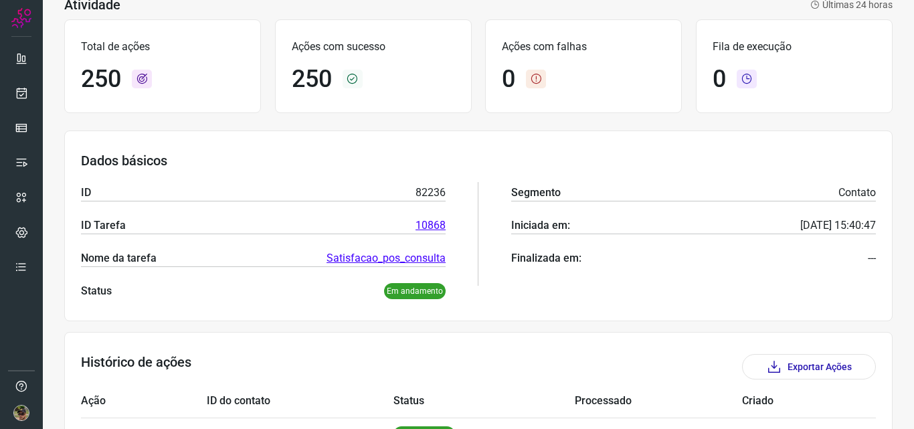
scroll to position [0, 0]
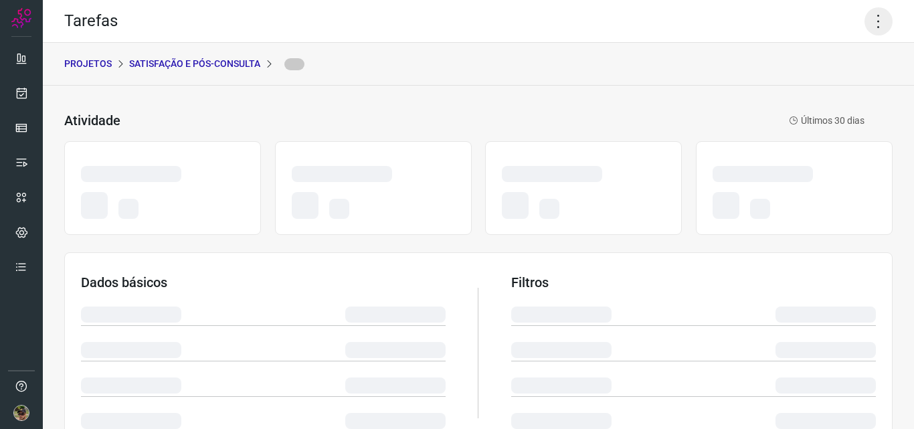
click at [865, 27] on icon at bounding box center [878, 21] width 28 height 28
click at [877, 32] on icon at bounding box center [878, 21] width 28 height 28
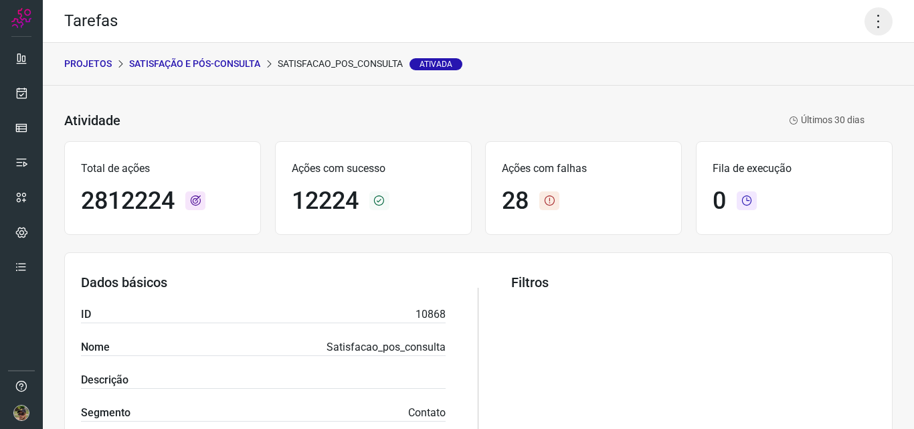
click at [864, 19] on icon at bounding box center [878, 21] width 28 height 28
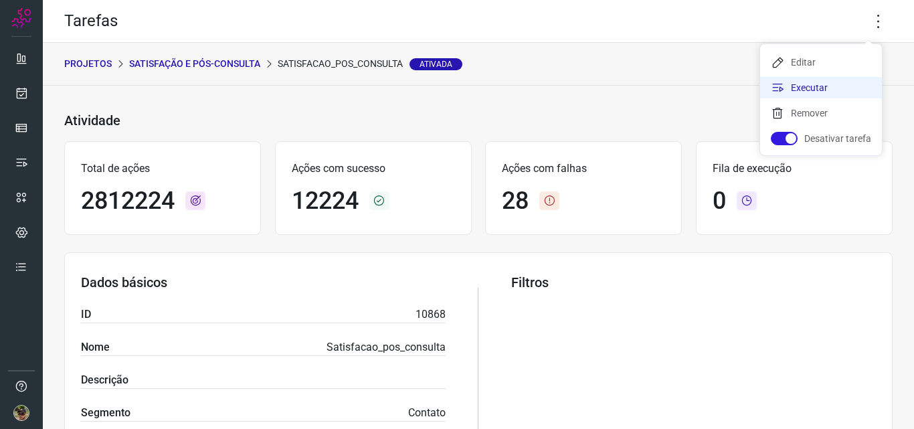
click at [820, 87] on li "Executar" at bounding box center [821, 87] width 122 height 21
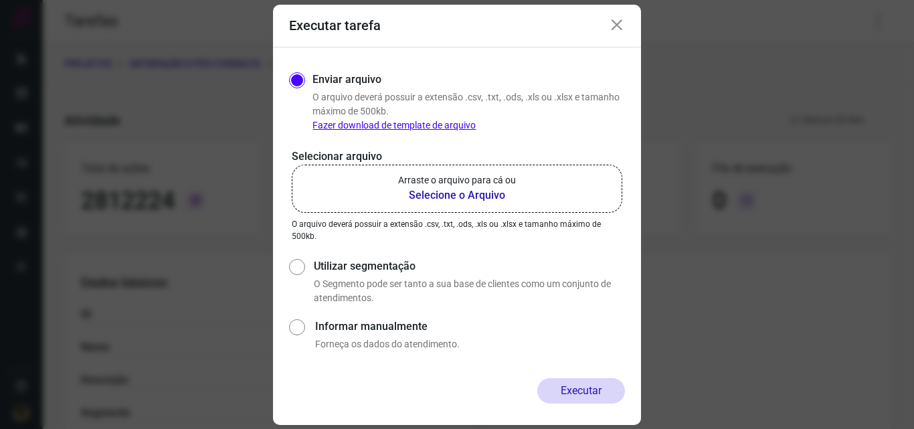
click at [439, 212] on label "Arraste o arquivo para cá ou Selecione o Arquivo" at bounding box center [457, 189] width 331 height 48
click at [0, 0] on input "Arraste o arquivo para cá ou Selecione o Arquivo" at bounding box center [0, 0] width 0 height 0
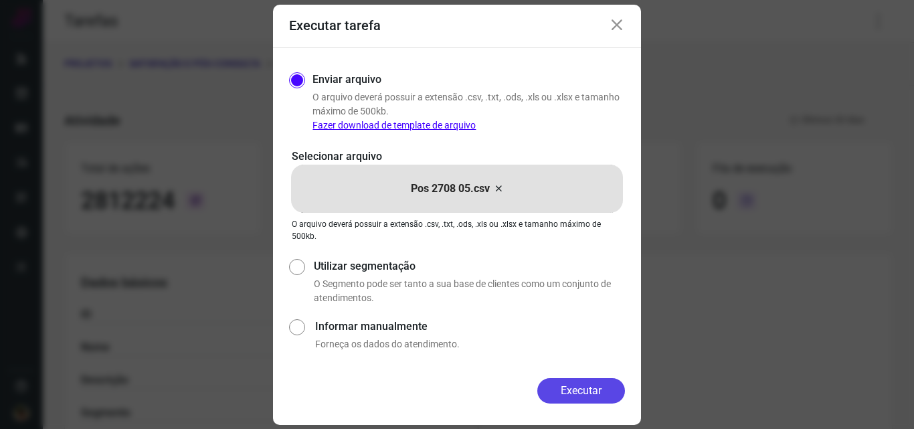
click at [555, 383] on button "Executar" at bounding box center [581, 390] width 88 height 25
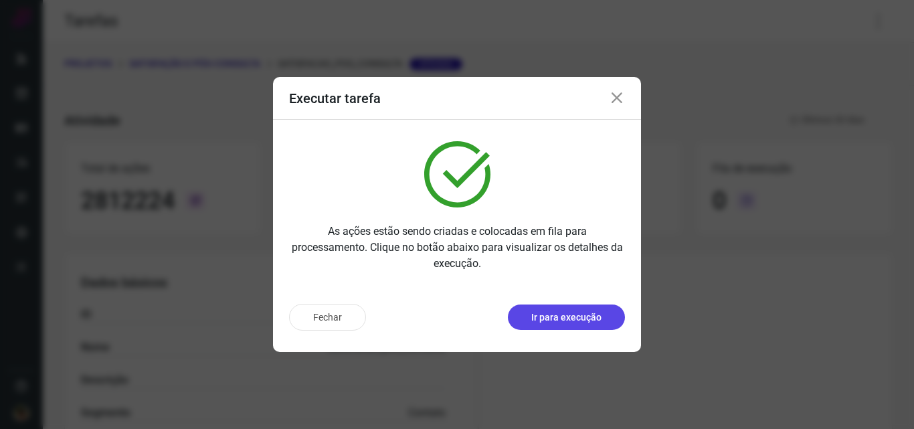
click at [591, 304] on button "Ir para execução" at bounding box center [566, 316] width 117 height 25
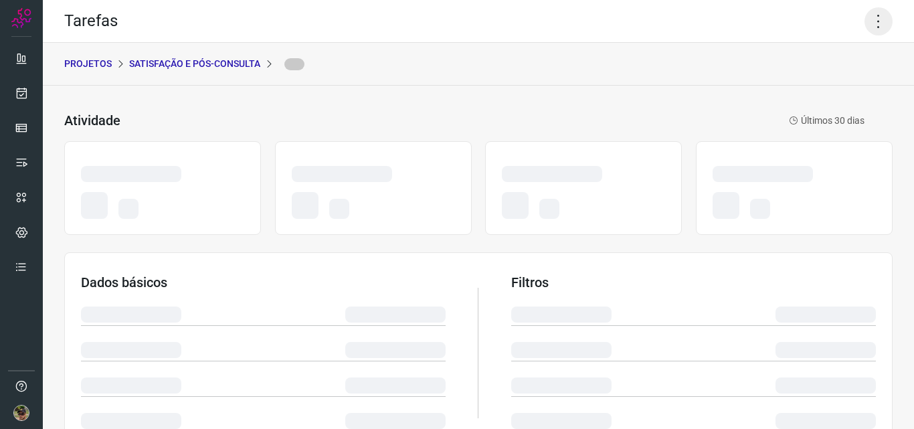
click at [864, 22] on icon at bounding box center [878, 21] width 28 height 28
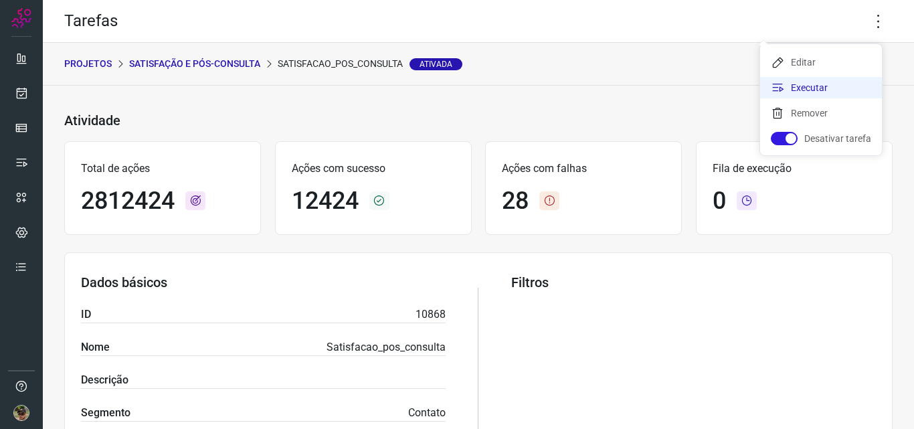
click at [801, 92] on li "Executar" at bounding box center [821, 87] width 122 height 21
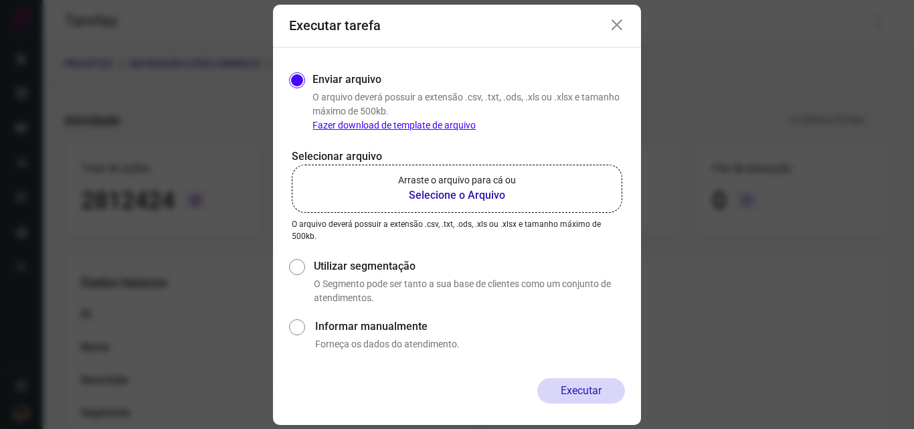
click at [444, 202] on b "Selecione o Arquivo" at bounding box center [457, 195] width 118 height 16
click at [0, 0] on input "Arraste o arquivo para cá ou Selecione o Arquivo" at bounding box center [0, 0] width 0 height 0
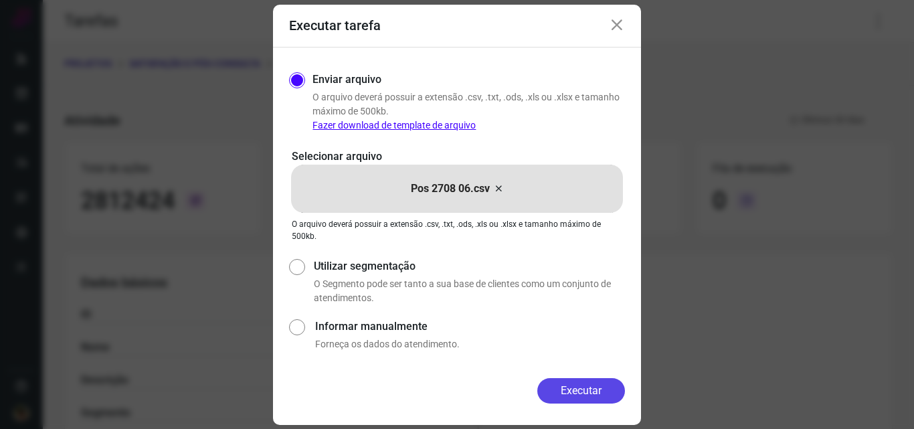
click at [599, 399] on button "Executar" at bounding box center [581, 390] width 88 height 25
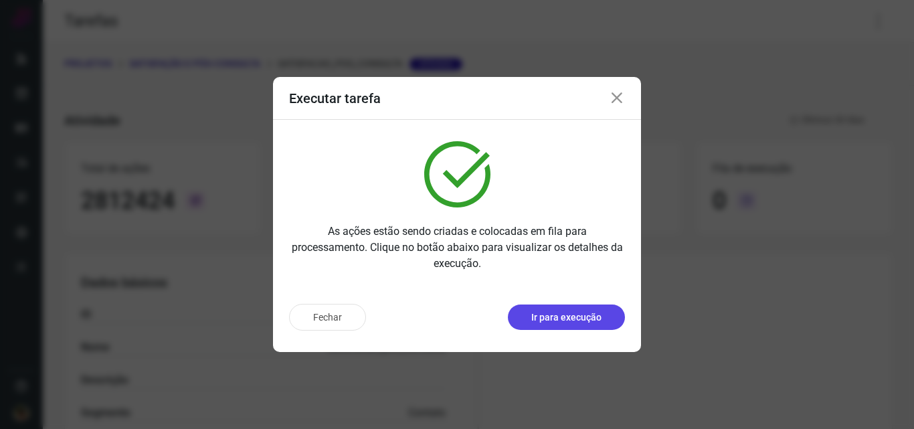
click at [579, 318] on p "Ir para execução" at bounding box center [566, 317] width 70 height 14
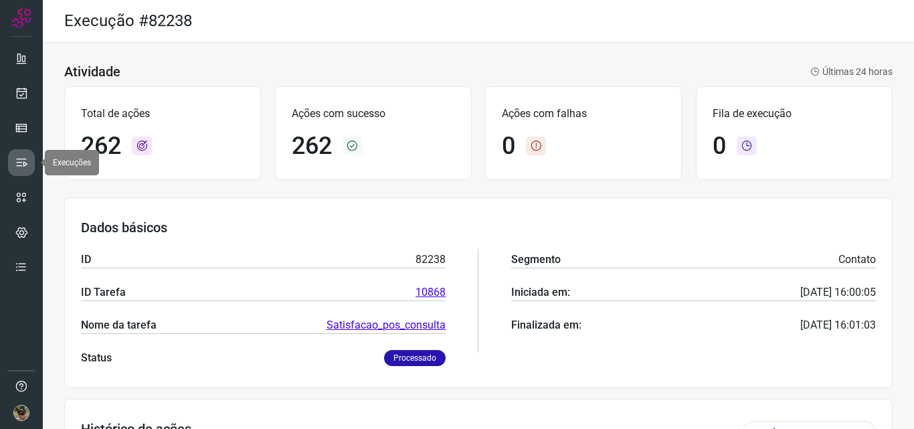
click at [23, 165] on icon at bounding box center [21, 162] width 13 height 13
